Goal: Task Accomplishment & Management: Use online tool/utility

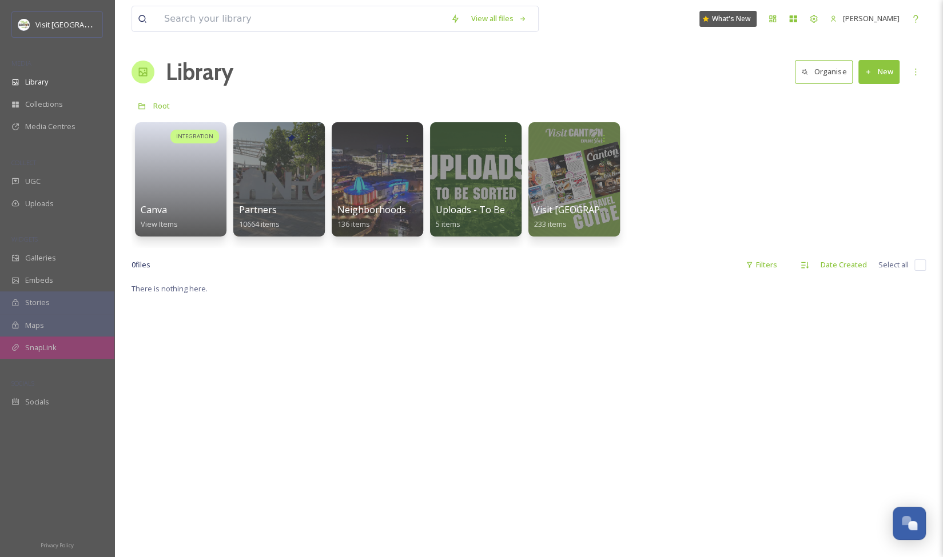
click at [68, 346] on div "SnapLink" at bounding box center [57, 348] width 114 height 22
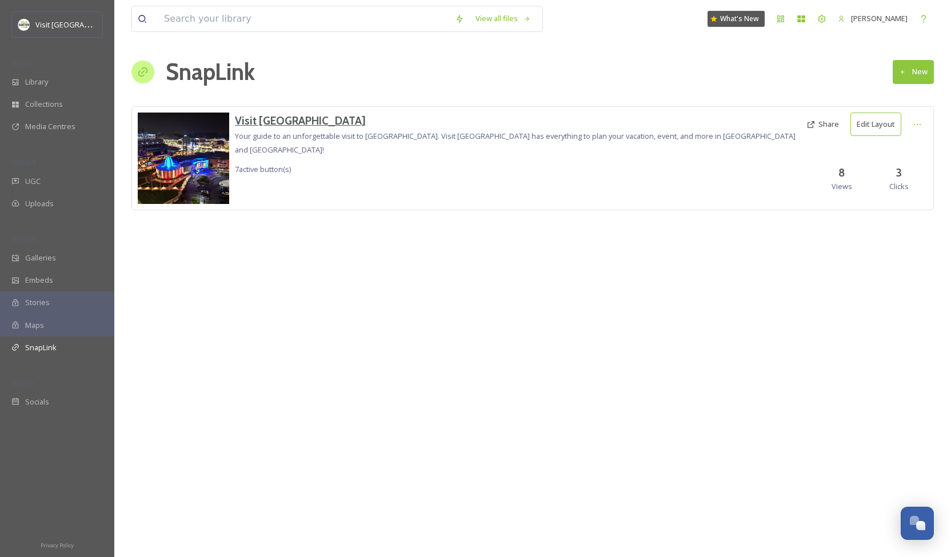
click at [262, 121] on h3 "Visit [GEOGRAPHIC_DATA]" at bounding box center [518, 121] width 566 height 17
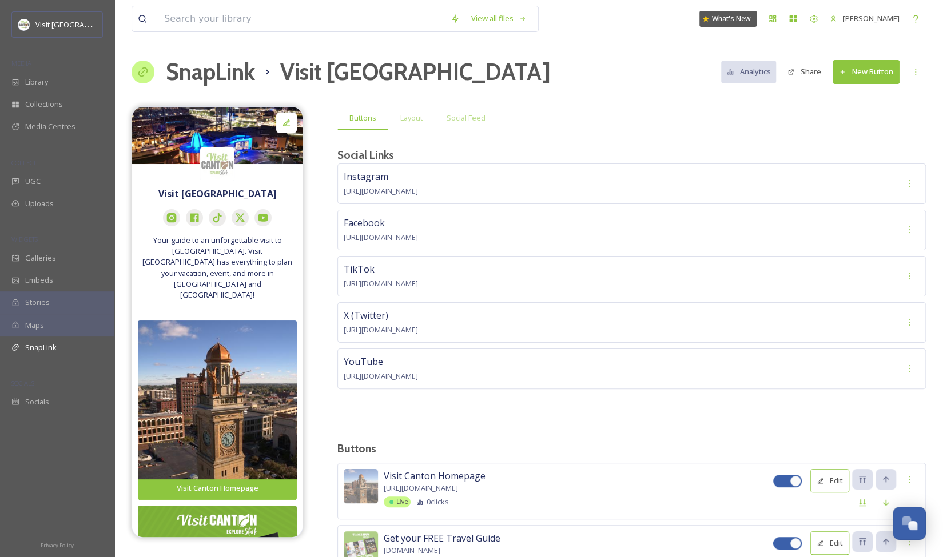
click at [861, 67] on button "New Button" at bounding box center [866, 71] width 67 height 23
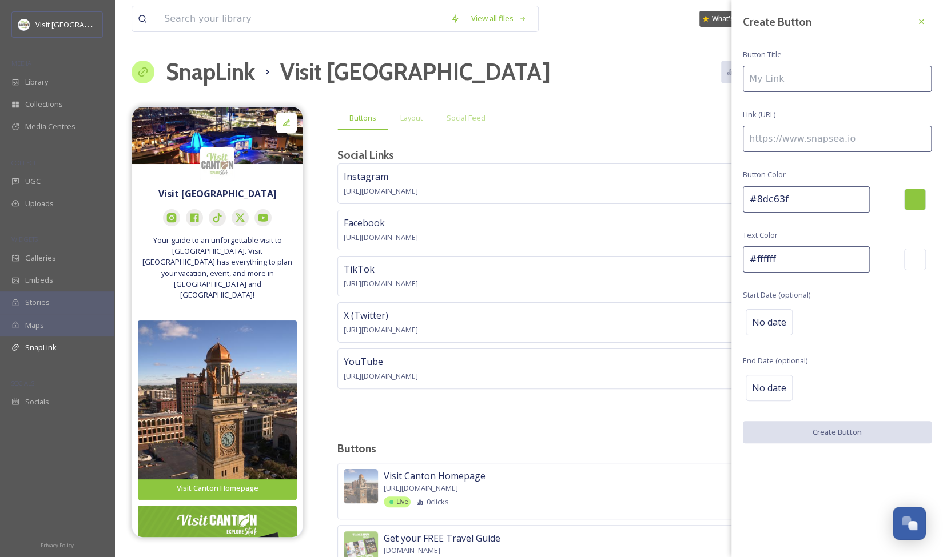
click at [784, 81] on input at bounding box center [837, 79] width 189 height 26
click at [780, 140] on input at bounding box center [837, 139] width 189 height 26
paste input "[URL][DOMAIN_NAME]"
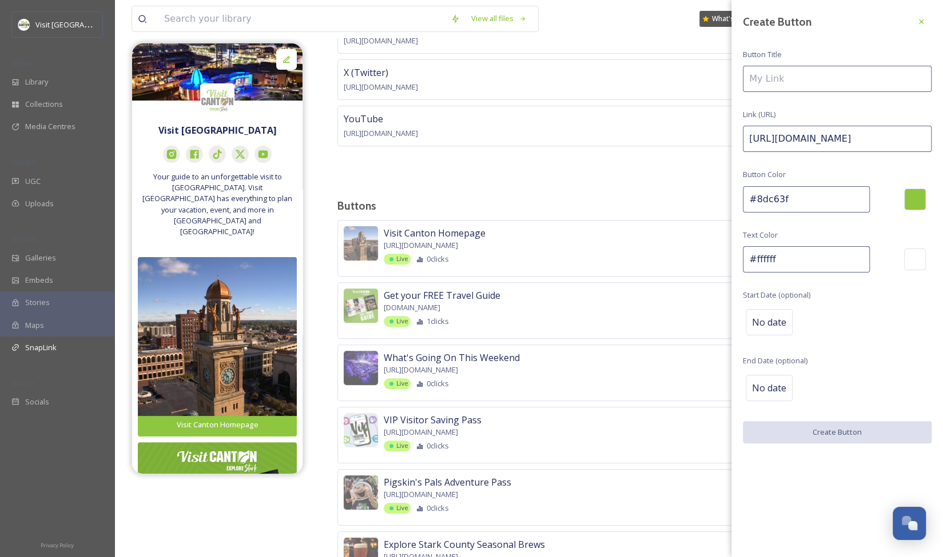
scroll to position [364, 0]
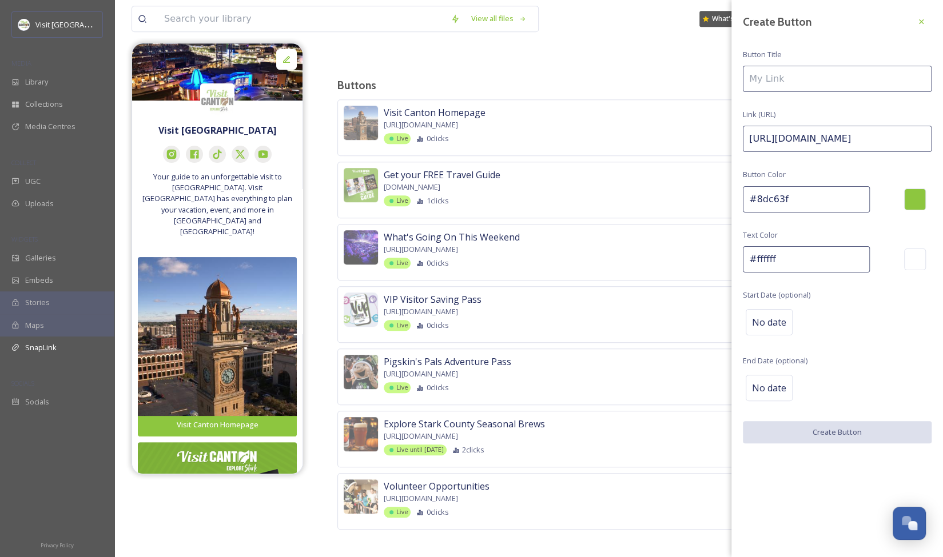
type input "[URL][DOMAIN_NAME]"
click at [793, 76] on input at bounding box center [837, 79] width 189 height 26
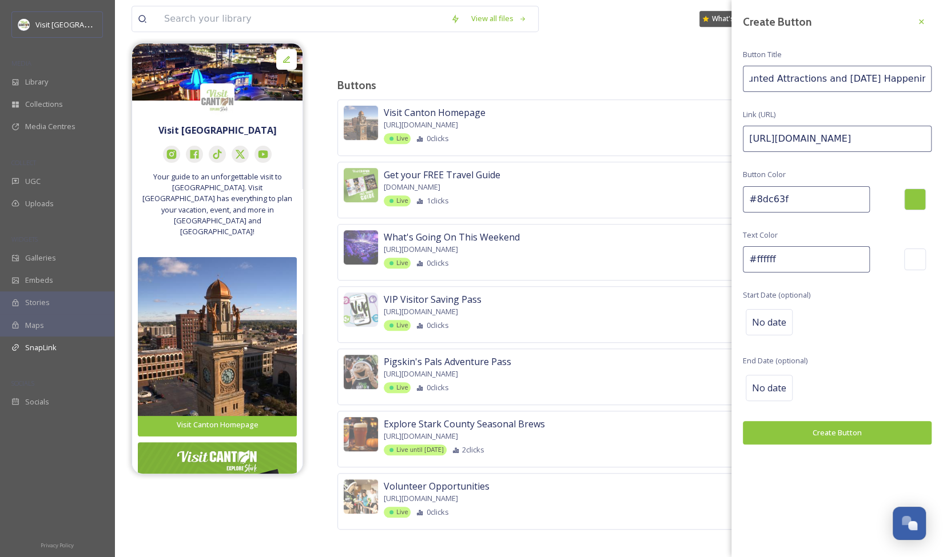
scroll to position [0, 18]
type input "Haunted Attractions and [DATE] Happenings"
click at [799, 426] on button "Create Button" at bounding box center [837, 432] width 189 height 23
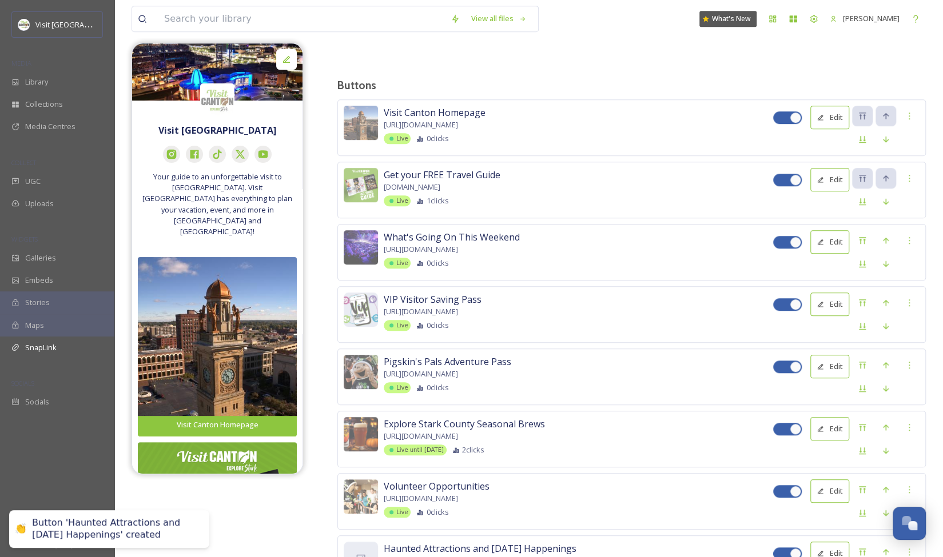
scroll to position [425, 0]
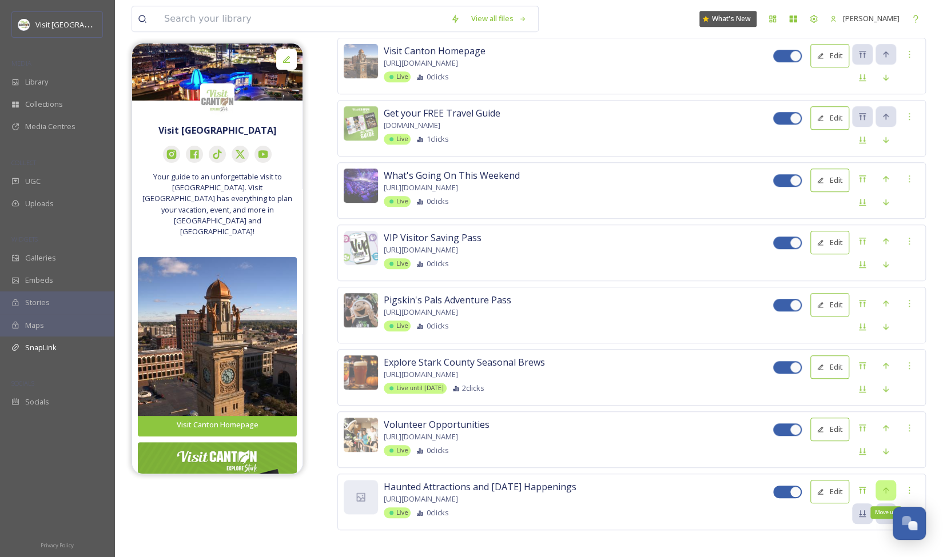
click at [884, 487] on icon at bounding box center [886, 490] width 6 height 6
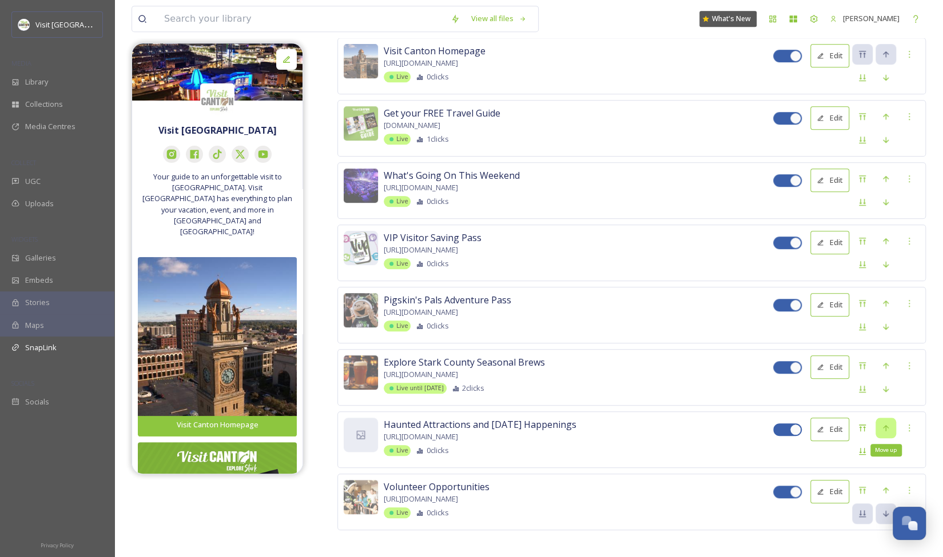
click at [883, 424] on icon at bounding box center [885, 428] width 9 height 9
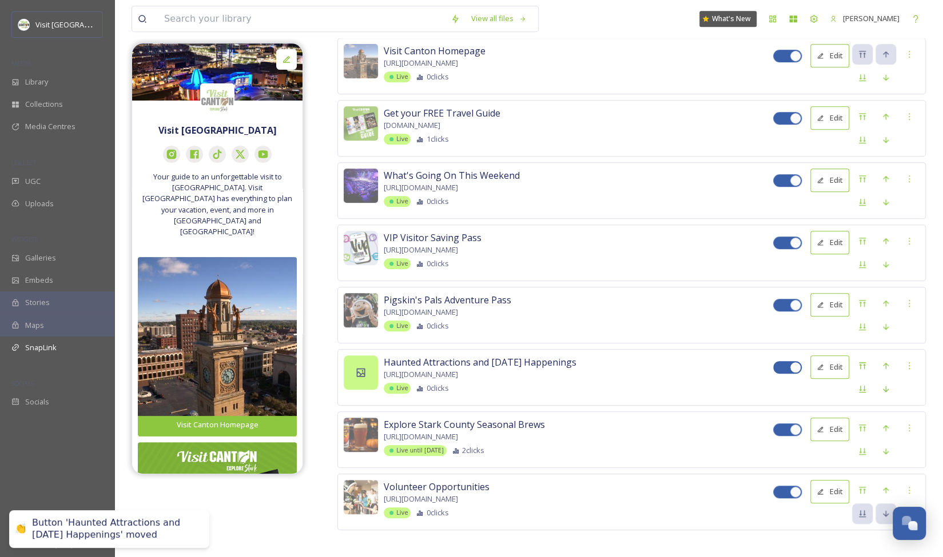
click at [359, 368] on icon at bounding box center [361, 372] width 9 height 9
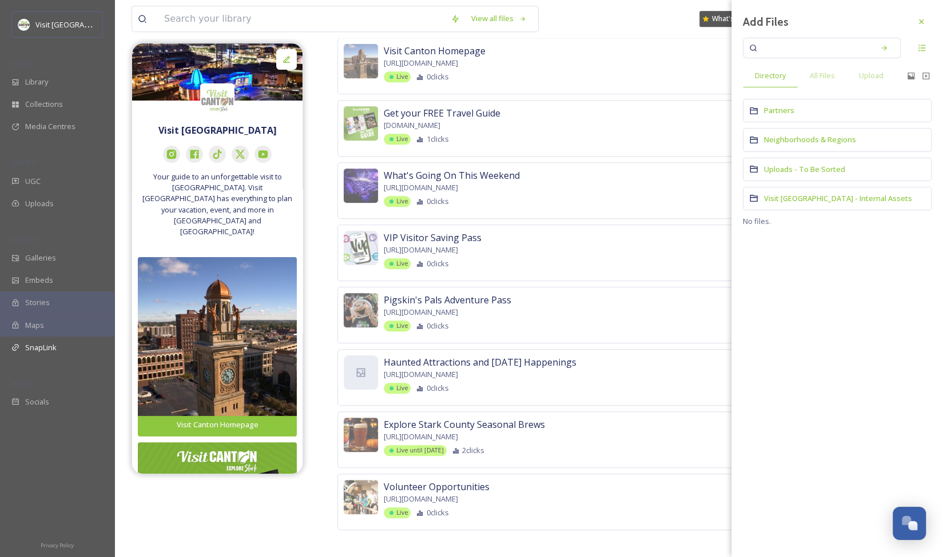
click at [789, 47] on input at bounding box center [814, 47] width 108 height 25
type input "factory of terror"
click at [794, 106] on div "Partners" at bounding box center [837, 110] width 189 height 23
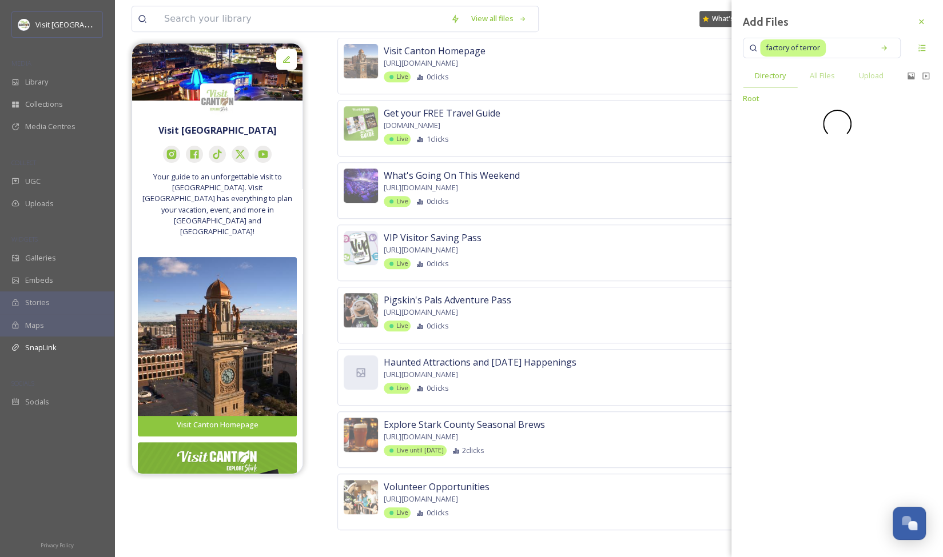
click at [830, 50] on input at bounding box center [847, 47] width 41 height 25
click at [881, 46] on icon at bounding box center [884, 48] width 8 height 8
click at [852, 50] on div "Search" at bounding box center [855, 48] width 26 height 13
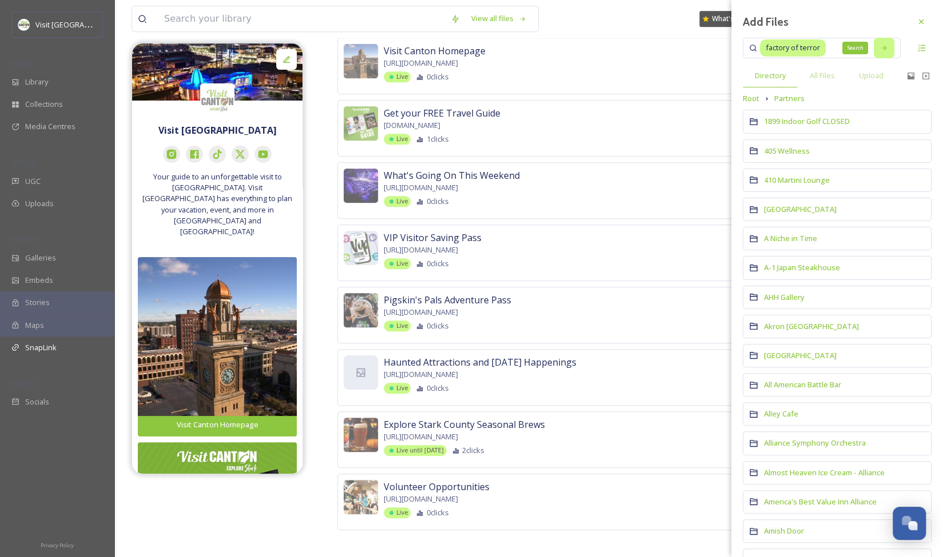
click at [880, 46] on icon at bounding box center [884, 48] width 8 height 8
click at [846, 47] on div "Search" at bounding box center [855, 48] width 26 height 13
click at [881, 46] on icon at bounding box center [883, 47] width 5 height 5
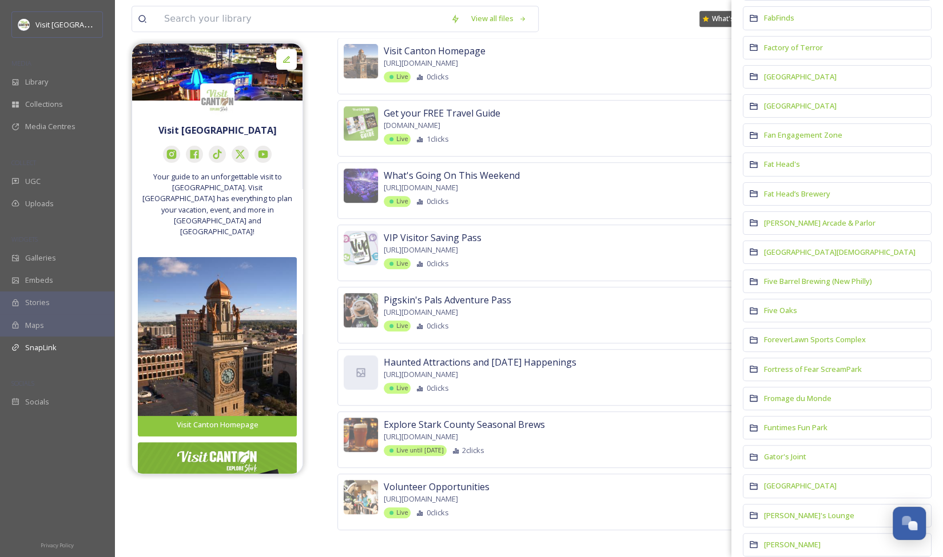
scroll to position [2801, 0]
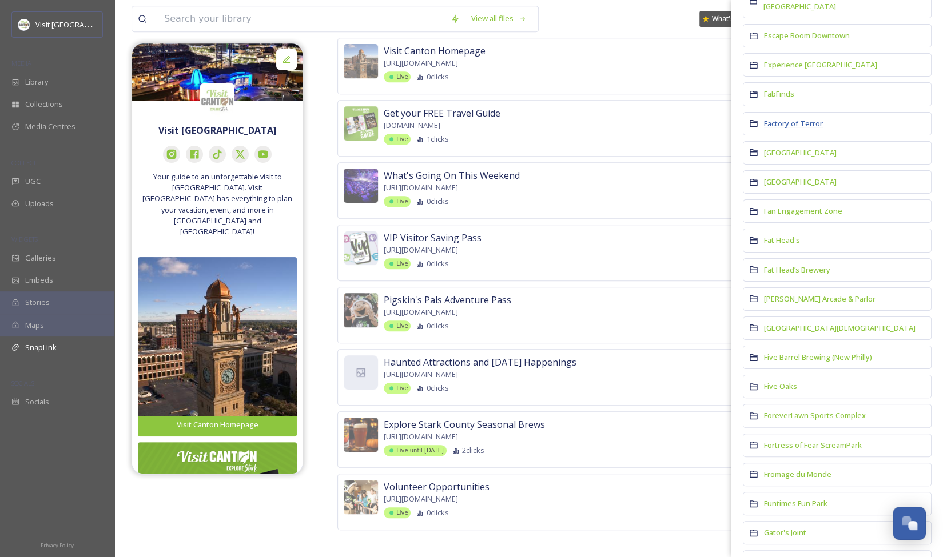
click at [791, 118] on span "Factory of Terror" at bounding box center [793, 123] width 59 height 10
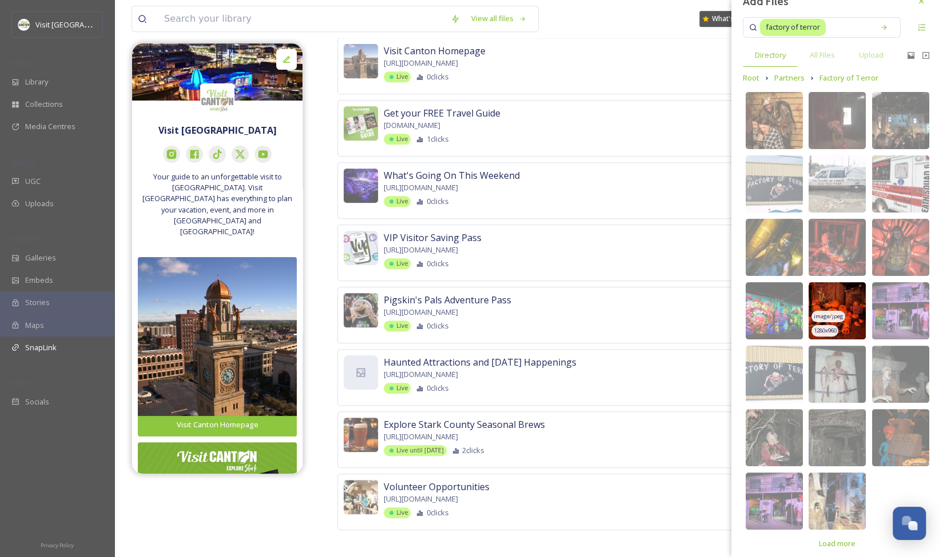
scroll to position [29, 0]
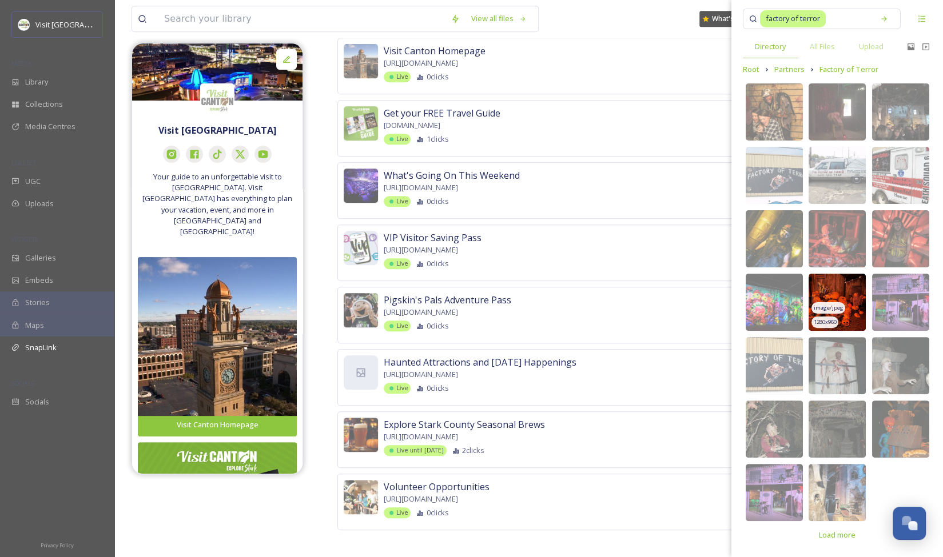
click at [846, 294] on img at bounding box center [836, 302] width 57 height 57
click at [605, 61] on div "Visit Canton Homepage [URL][DOMAIN_NAME] Live 0 clicks" at bounding box center [578, 63] width 389 height 38
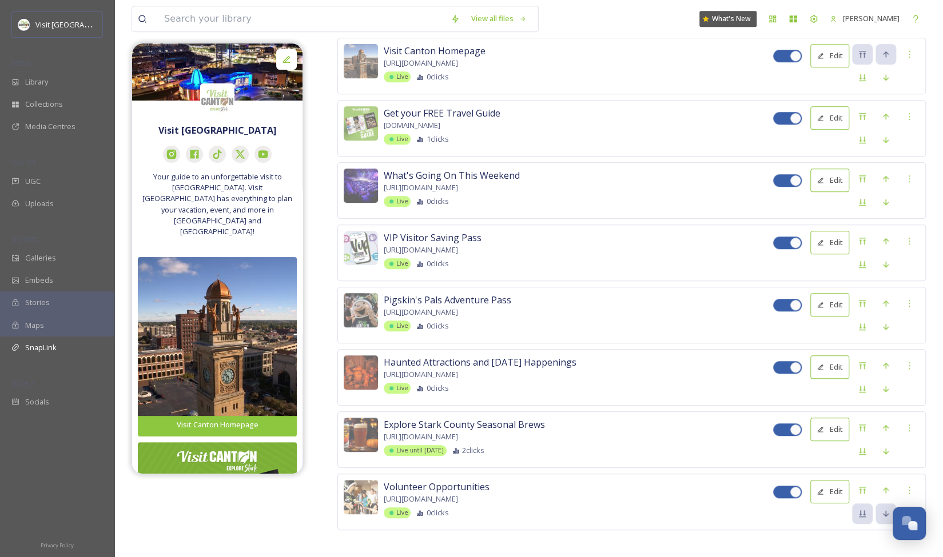
scroll to position [0, 0]
